Goal: Navigation & Orientation: Find specific page/section

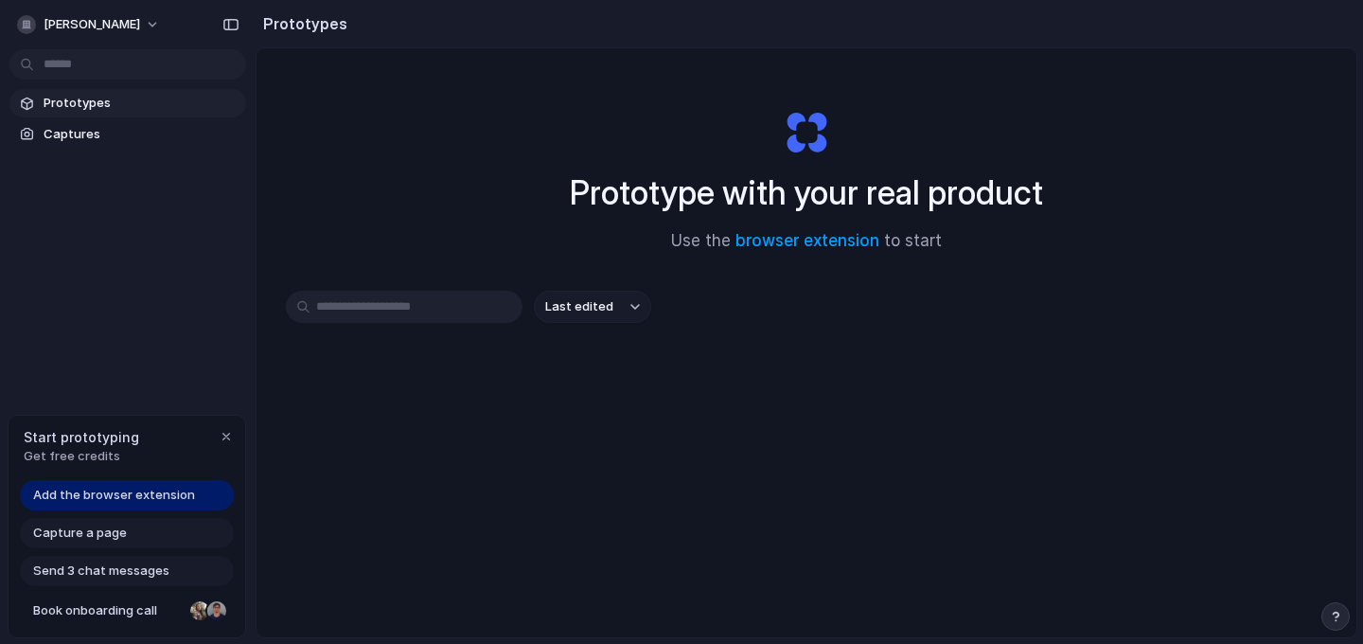
click at [58, 99] on span "Prototypes" at bounding box center [141, 103] width 195 height 19
click at [623, 303] on button "Last edited" at bounding box center [592, 307] width 117 height 32
click at [751, 289] on div "Last edited Last created Alphabetical" at bounding box center [681, 322] width 1363 height 644
click at [414, 304] on input "text" at bounding box center [404, 307] width 237 height 32
click at [91, 136] on span "Captures" at bounding box center [141, 134] width 195 height 19
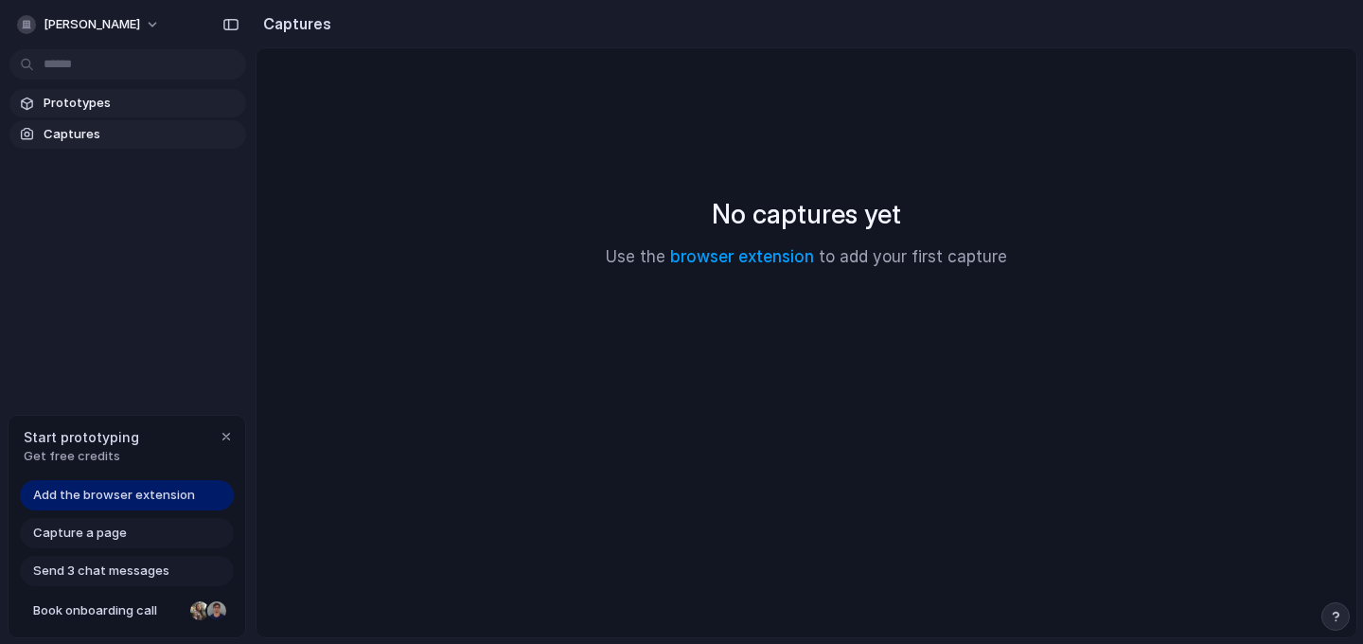
click at [112, 116] on link "Prototypes" at bounding box center [127, 103] width 237 height 28
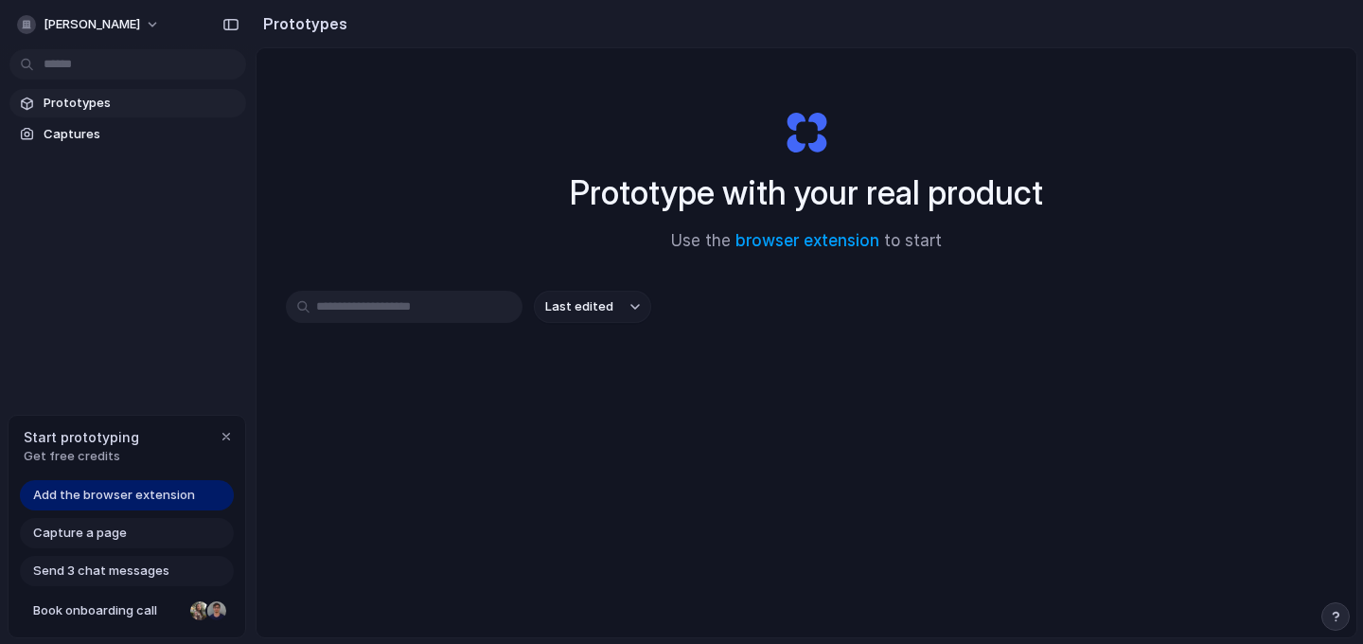
click at [90, 537] on span "Capture a page" at bounding box center [80, 533] width 94 height 19
click at [131, 493] on span "Add the browser extension" at bounding box center [114, 495] width 162 height 19
click at [33, 18] on div "button" at bounding box center [26, 24] width 19 height 19
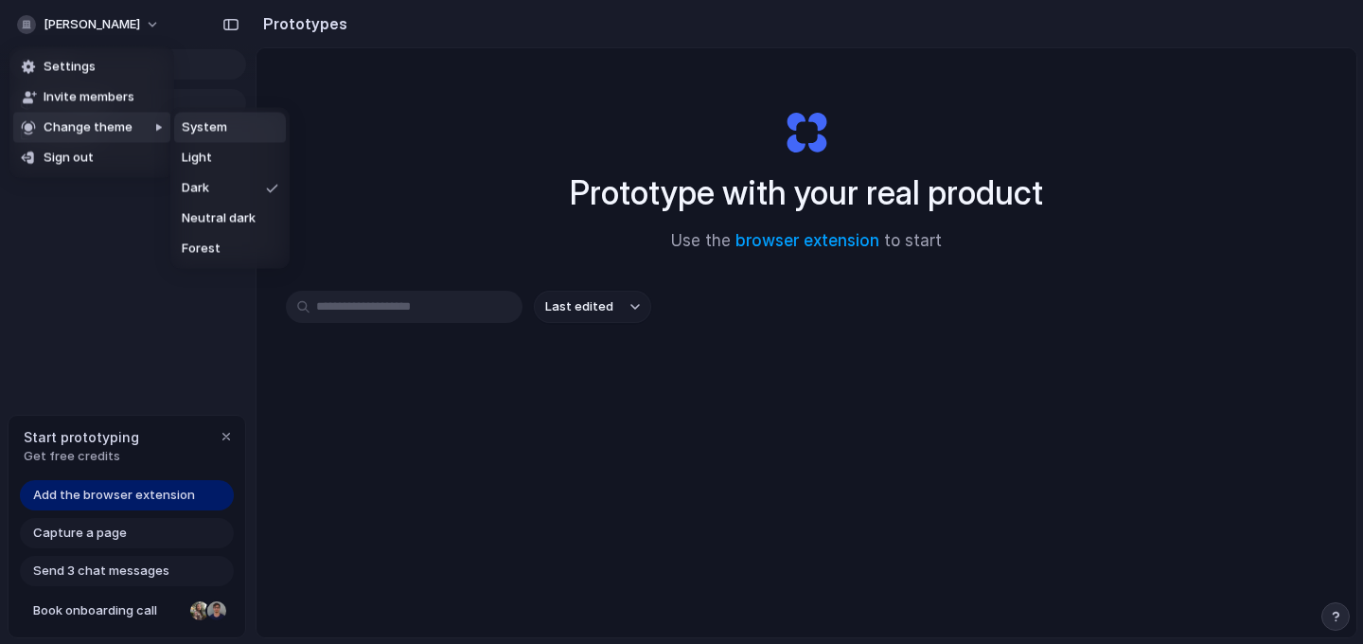
click at [181, 25] on div "Settings Invite members Change theme Sign out" at bounding box center [681, 322] width 1363 height 644
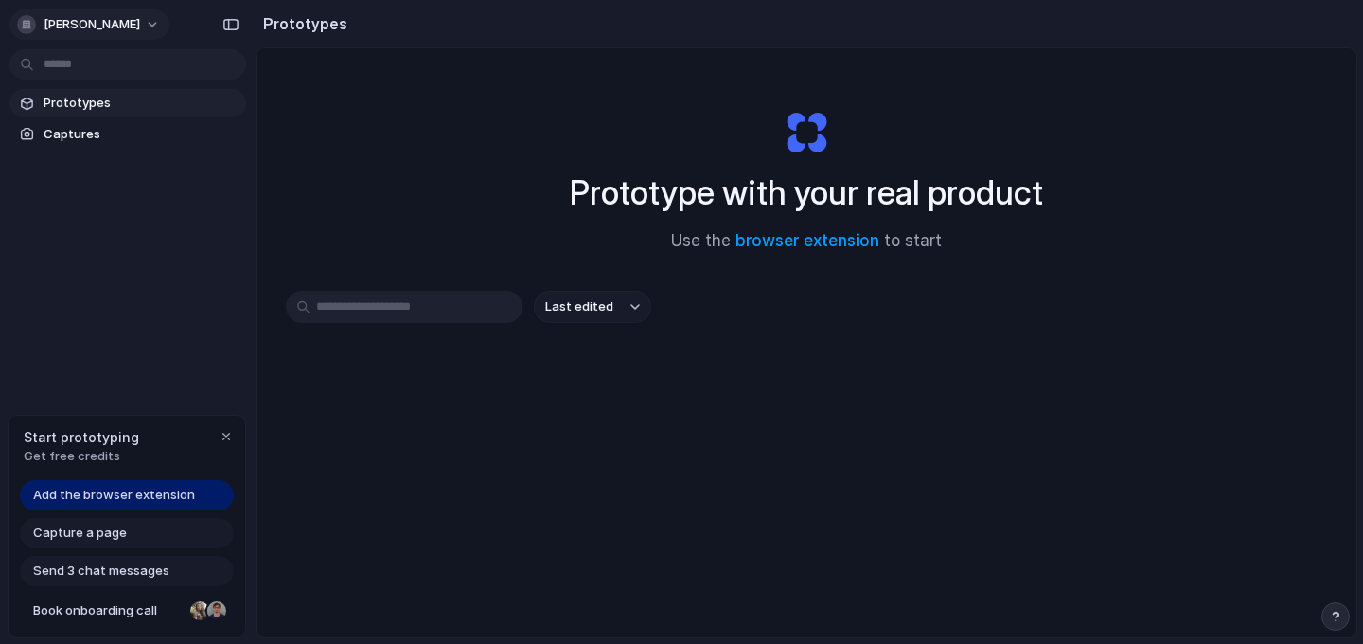
click at [169, 26] on button "madapathi-rajashekar" at bounding box center [89, 24] width 160 height 30
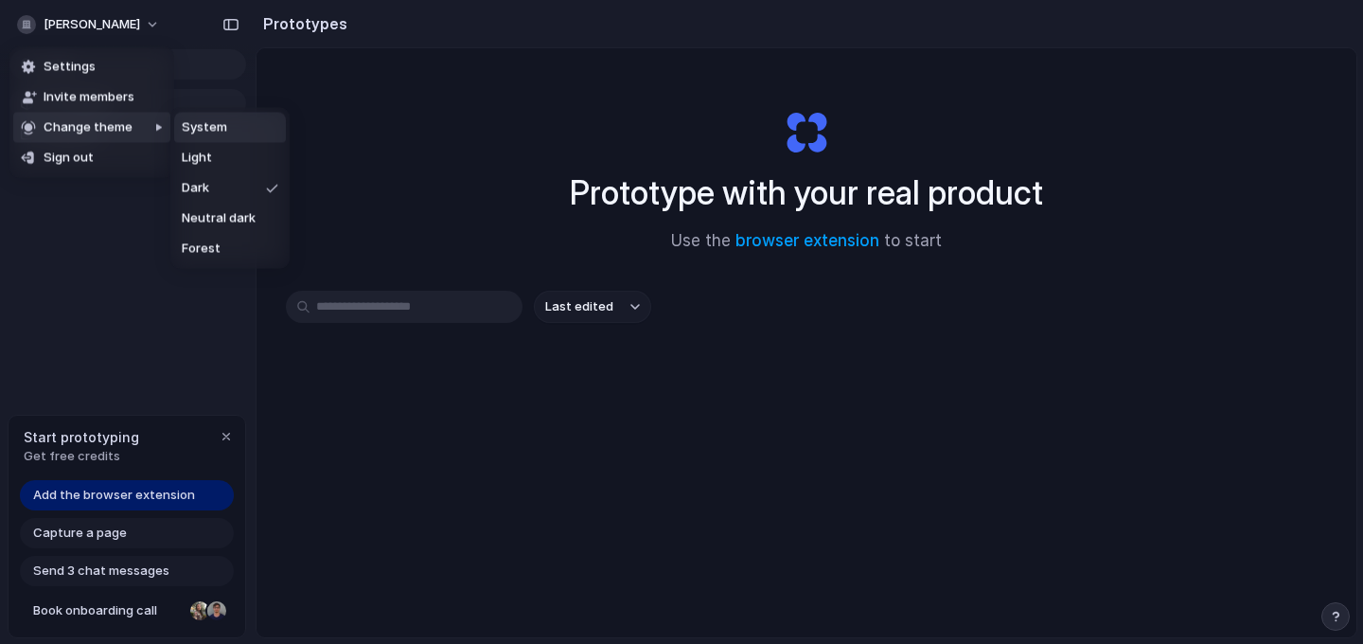
click at [240, 21] on div "Settings Invite members Change theme Sign out" at bounding box center [681, 322] width 1363 height 644
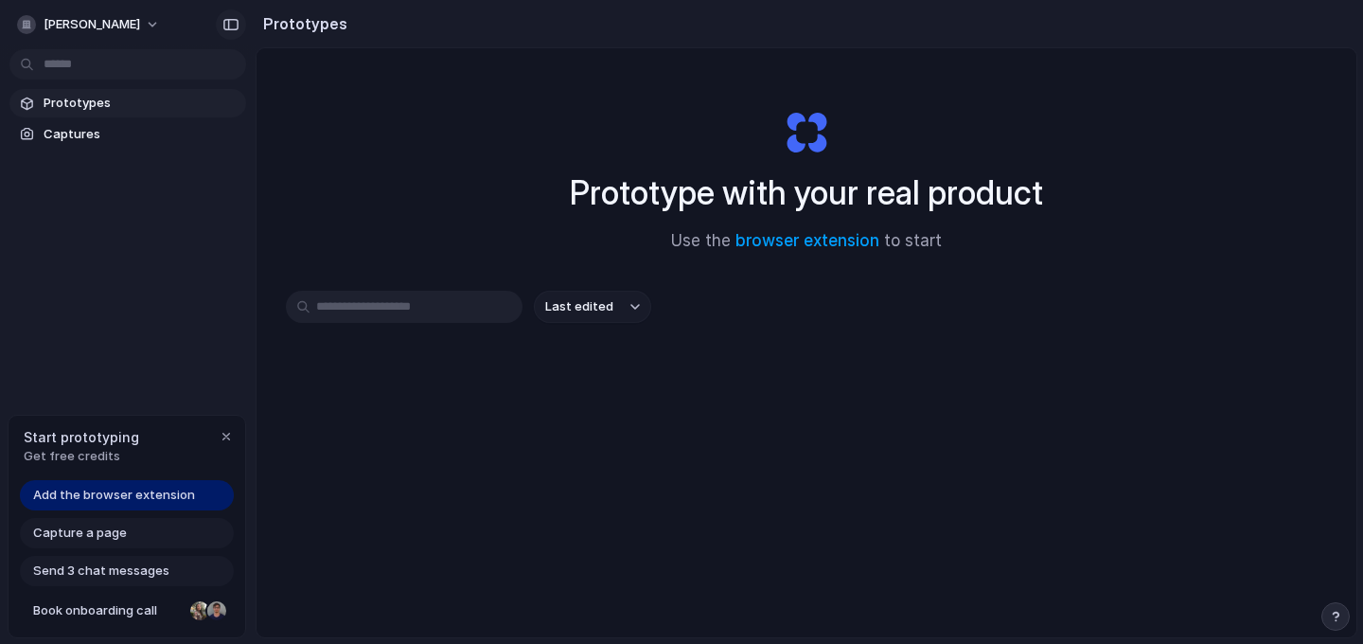
click at [234, 23] on div "button" at bounding box center [231, 24] width 17 height 13
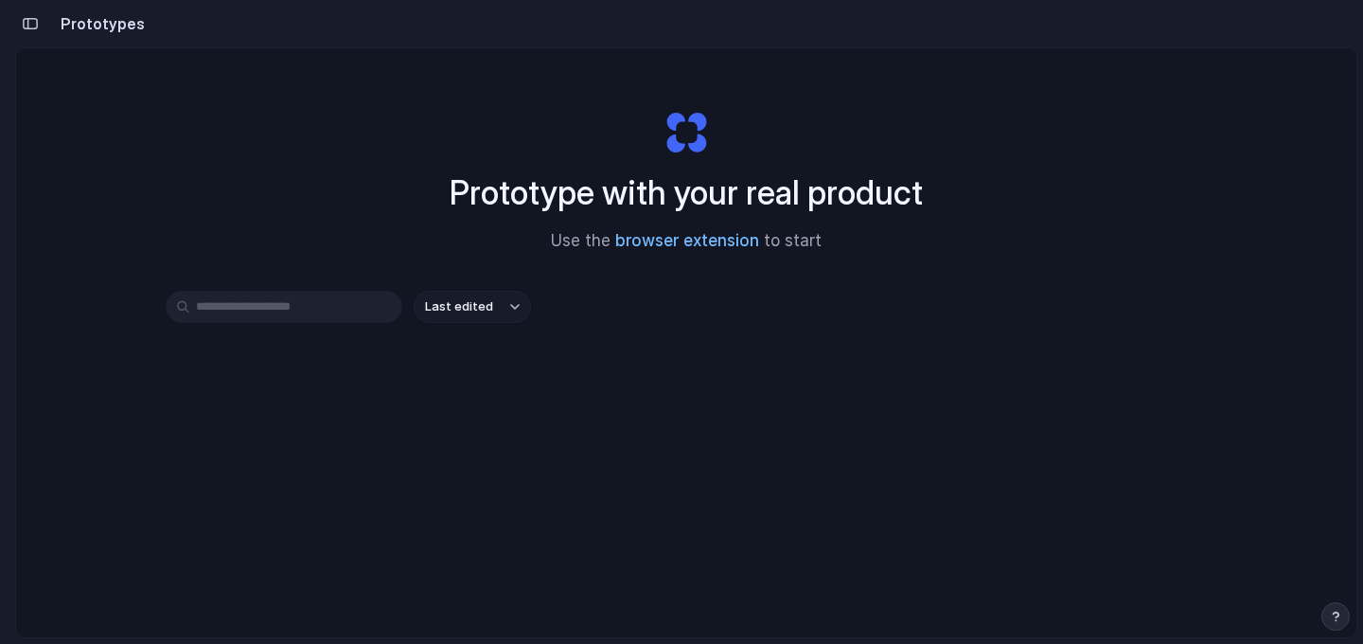
click at [695, 241] on link "browser extension" at bounding box center [687, 240] width 144 height 19
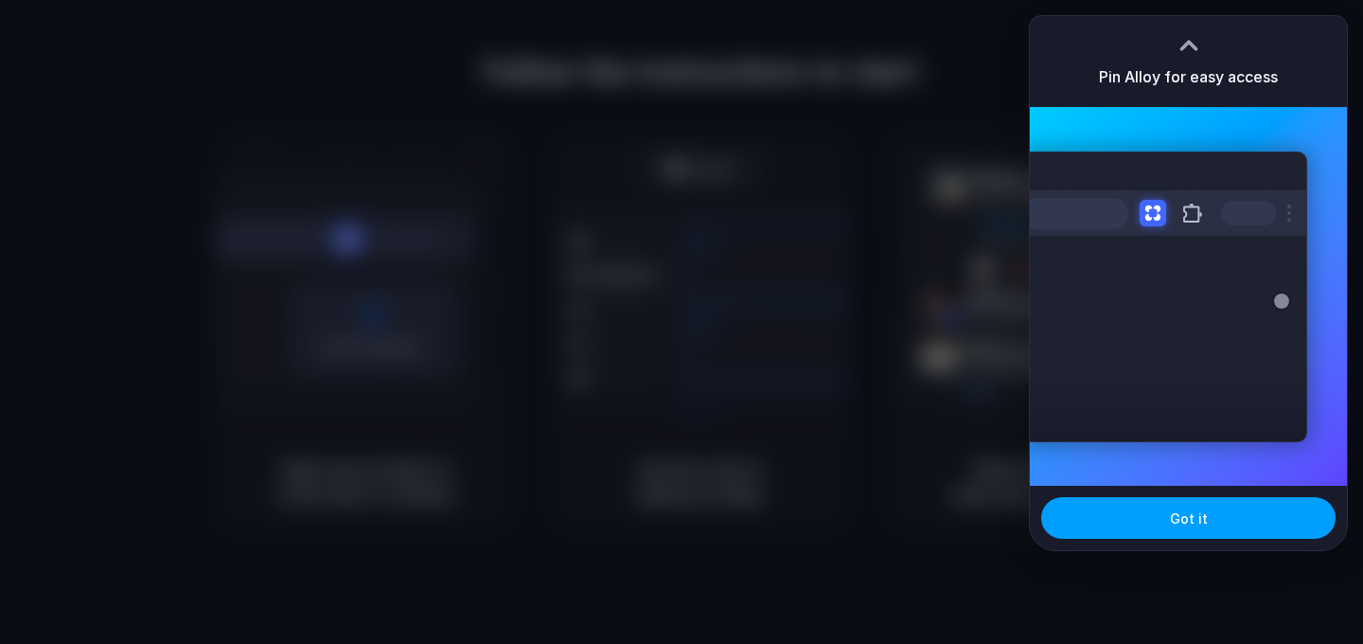
click at [1164, 529] on button "Got it" at bounding box center [1189, 518] width 294 height 42
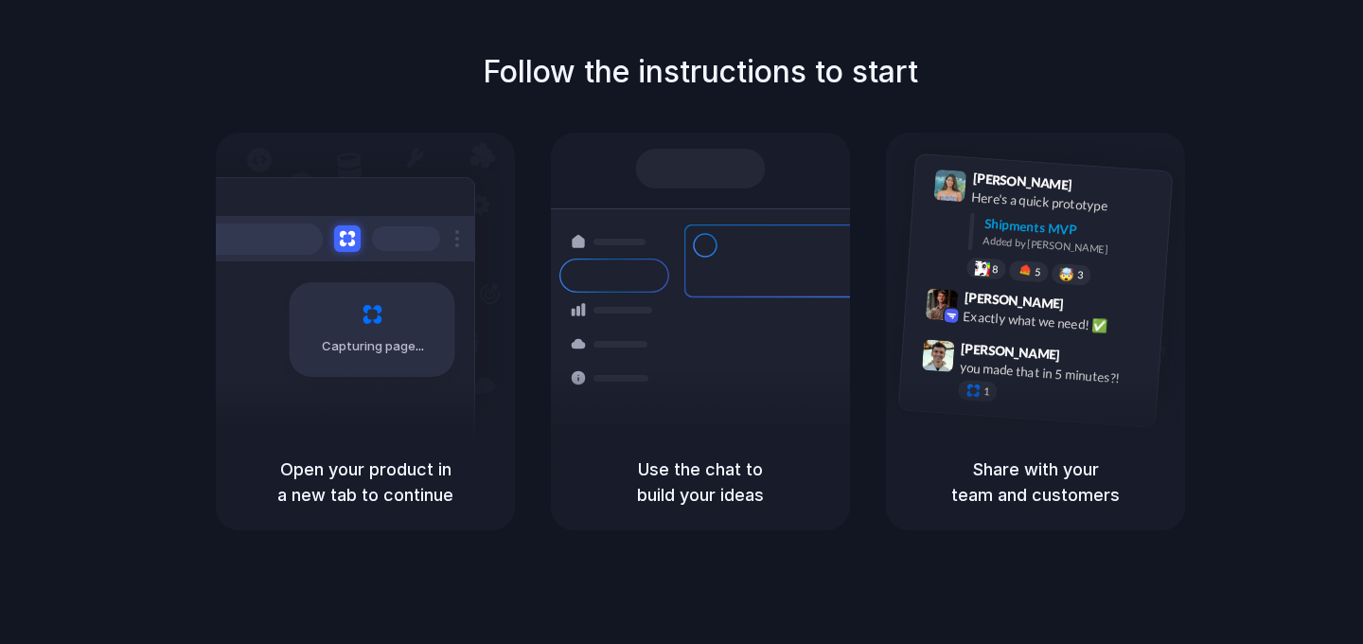
click at [682, 322] on div at bounding box center [682, 322] width 0 height 0
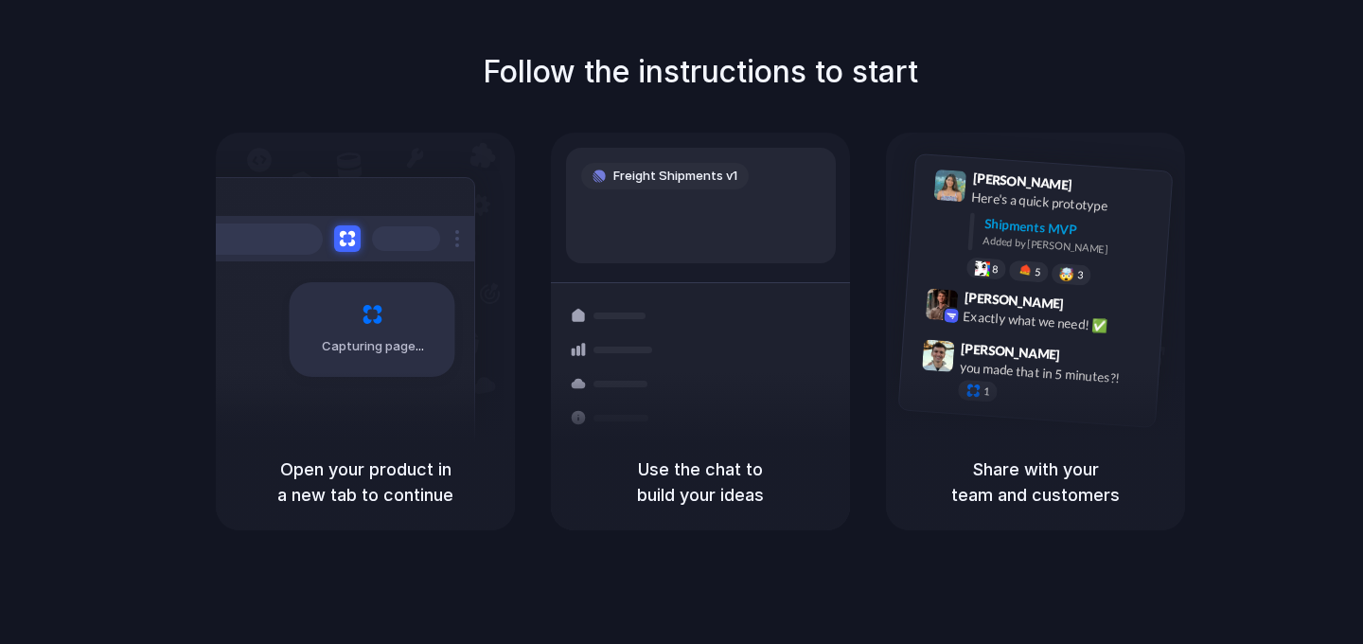
click at [528, 357] on div "Capturing page Open your product in a new tab to continue Freight Shipments v1 …" at bounding box center [701, 332] width 970 height 398
